Goal: Task Accomplishment & Management: Use online tool/utility

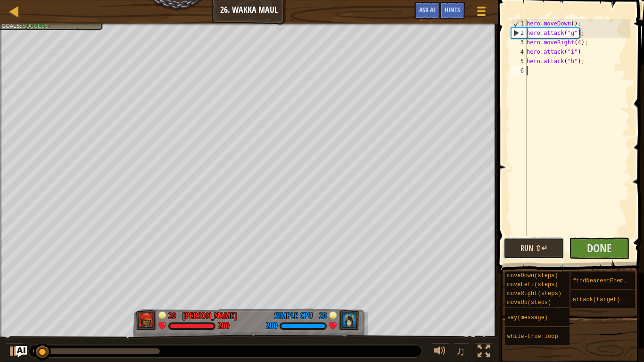
click at [550, 250] on button "Run ⇧↵" at bounding box center [534, 249] width 61 height 22
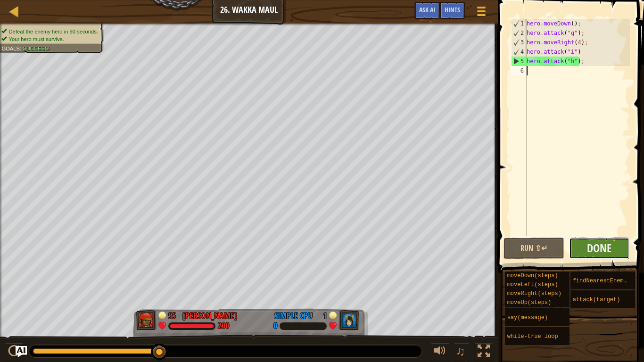
click at [576, 251] on button "Done" at bounding box center [599, 249] width 61 height 22
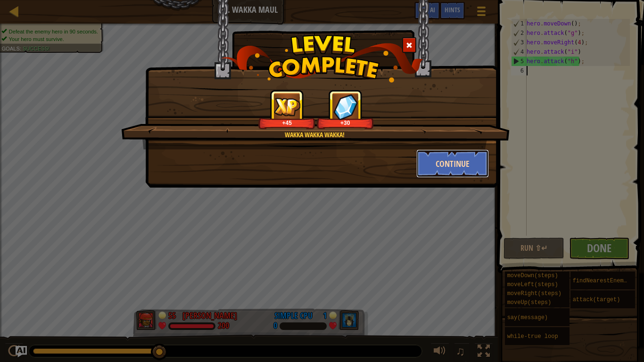
click at [443, 170] on button "Continue" at bounding box center [453, 164] width 73 height 28
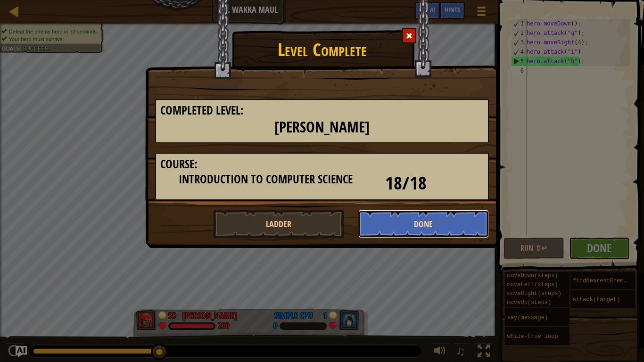
click at [424, 224] on button "Done" at bounding box center [424, 224] width 131 height 28
